Goal: Find specific page/section: Find specific page/section

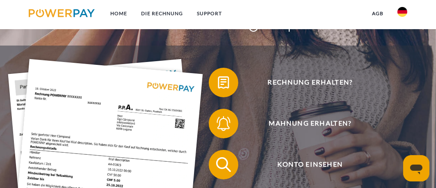
scroll to position [123, 0]
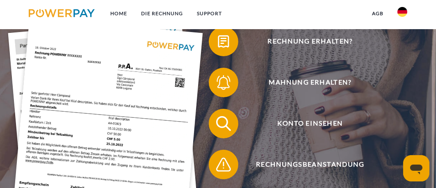
click at [405, 11] on img at bounding box center [403, 12] width 10 height 10
click at [403, 55] on img at bounding box center [403, 60] width 10 height 10
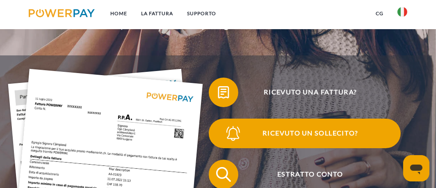
scroll to position [123, 0]
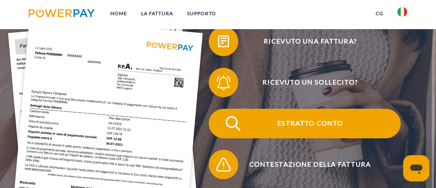
click at [328, 120] on span "Estratto conto" at bounding box center [310, 124] width 181 height 30
